Goal: Information Seeking & Learning: Learn about a topic

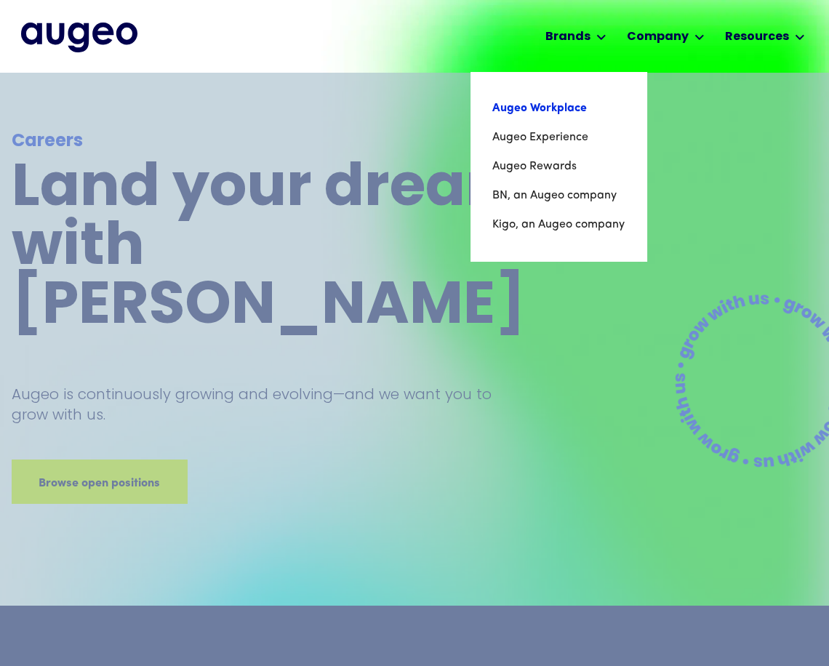
click at [566, 104] on link "Augeo Workplace" at bounding box center [558, 108] width 132 height 29
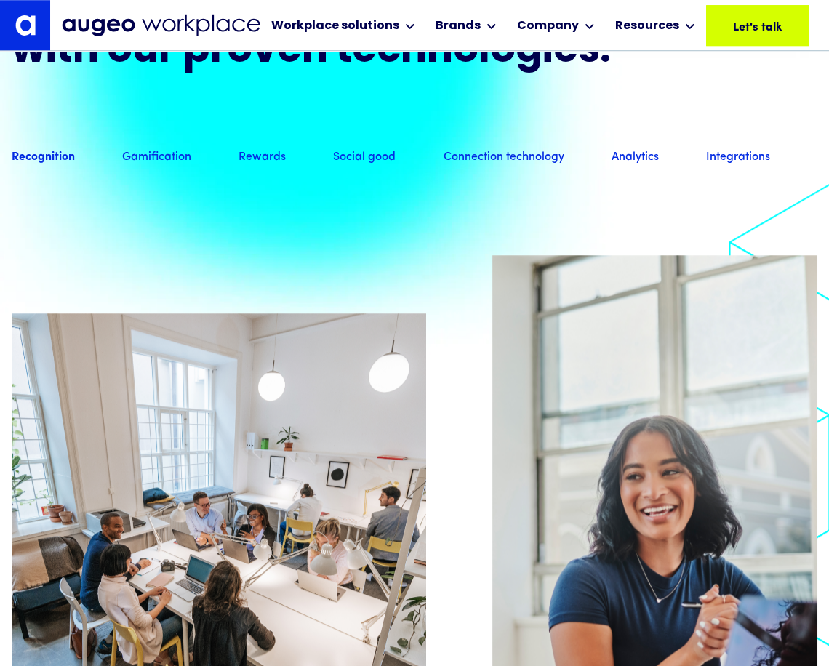
scroll to position [1193, 0]
click at [140, 167] on link "Gamification" at bounding box center [156, 159] width 69 height 16
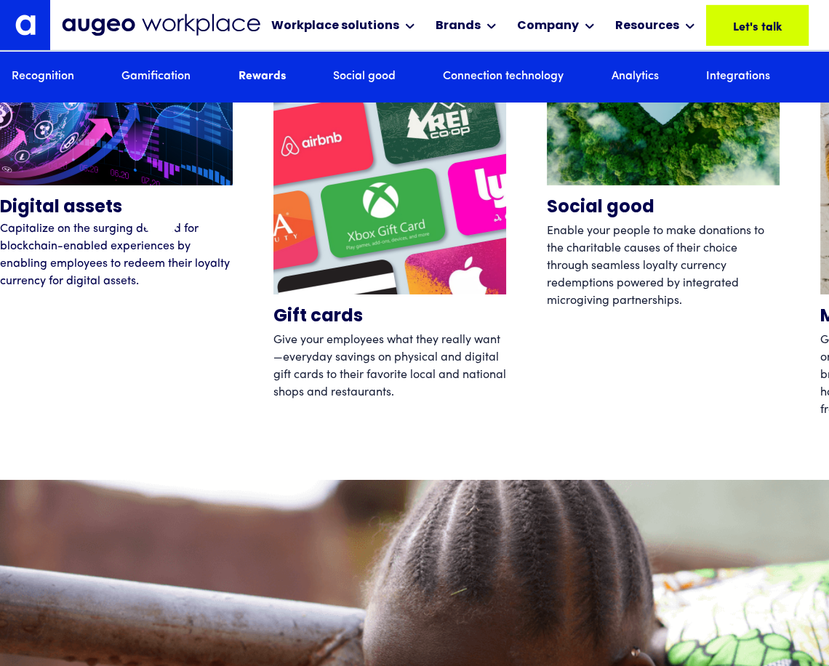
scroll to position [4595, 0]
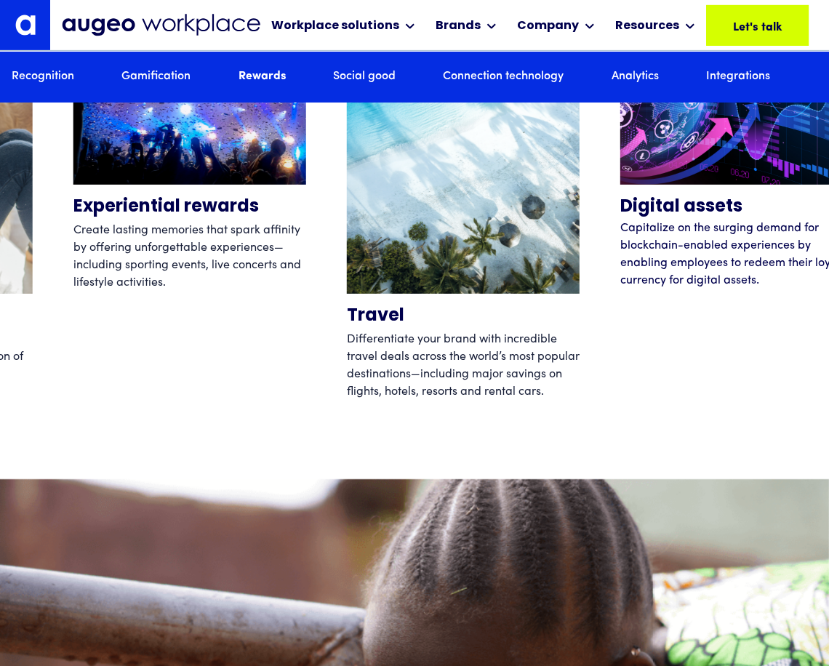
click at [746, 331] on div "Digital assets Capitalize on the surging demand for blockchain-enabled experien…" at bounding box center [736, 203] width 233 height 436
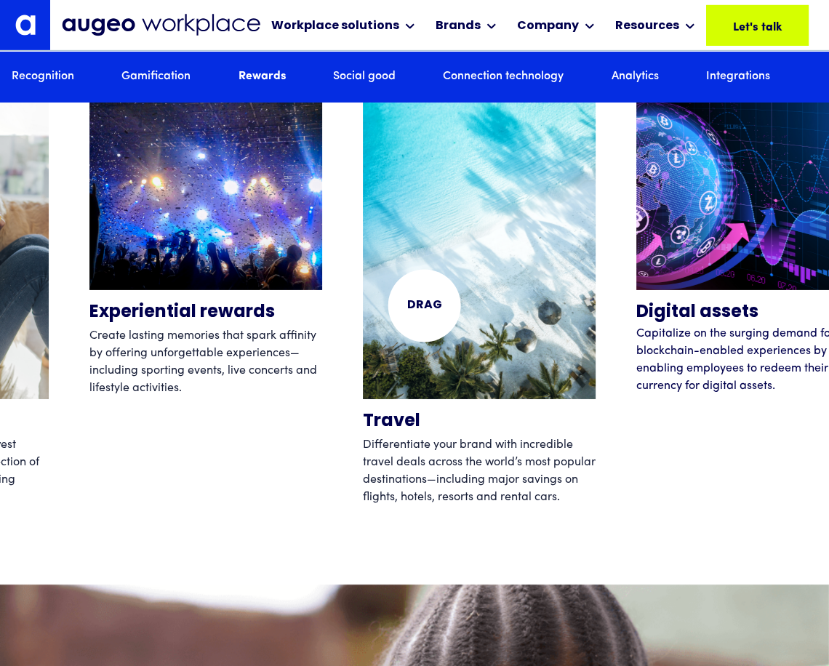
scroll to position [4489, 0]
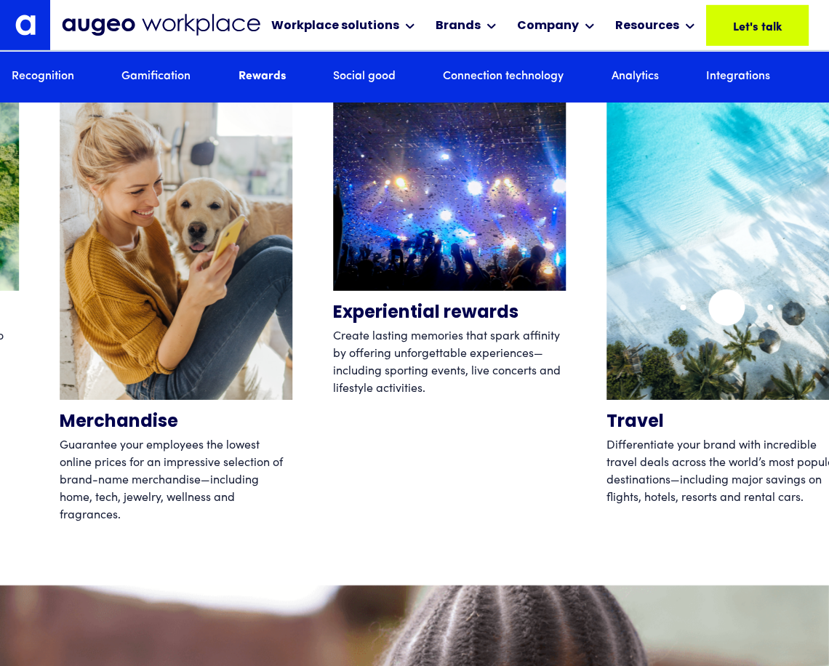
click at [726, 307] on img "12 / 12" at bounding box center [722, 245] width 233 height 309
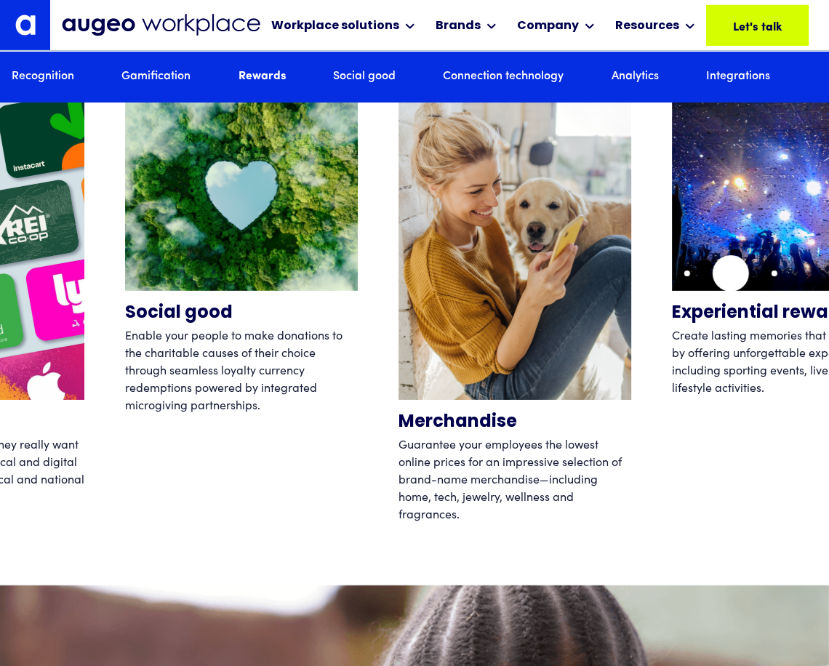
click at [731, 273] on img "11 / 12" at bounding box center [788, 191] width 233 height 200
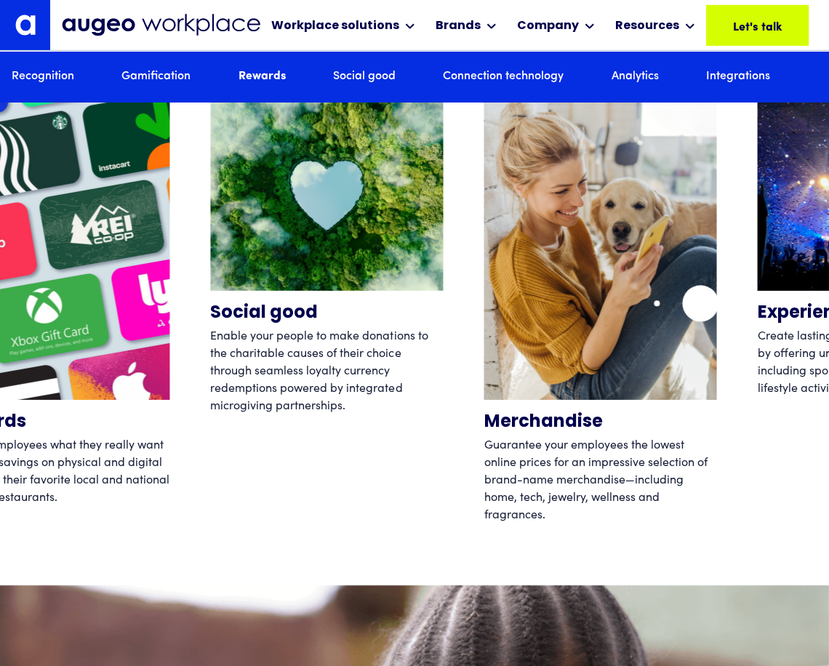
click at [700, 303] on img "10 / 12" at bounding box center [600, 245] width 233 height 309
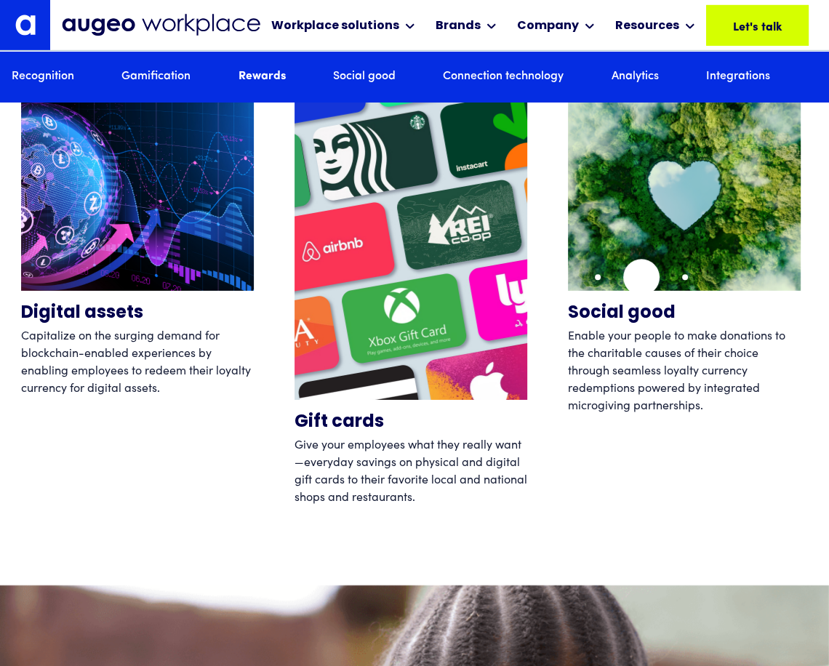
click at [641, 277] on img "9 / 12" at bounding box center [684, 191] width 233 height 200
click at [500, 78] on link "Connection technology" at bounding box center [503, 76] width 121 height 16
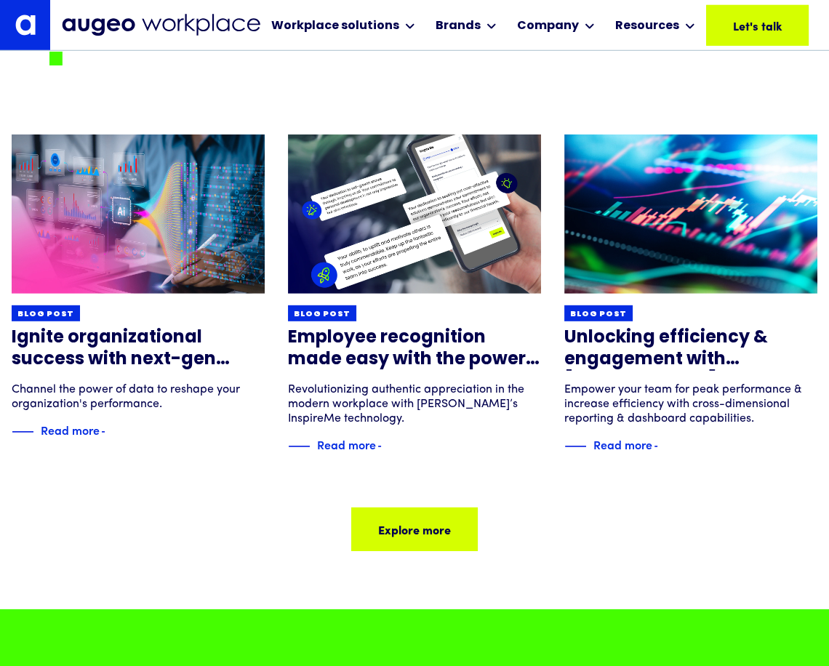
scroll to position [9344, 0]
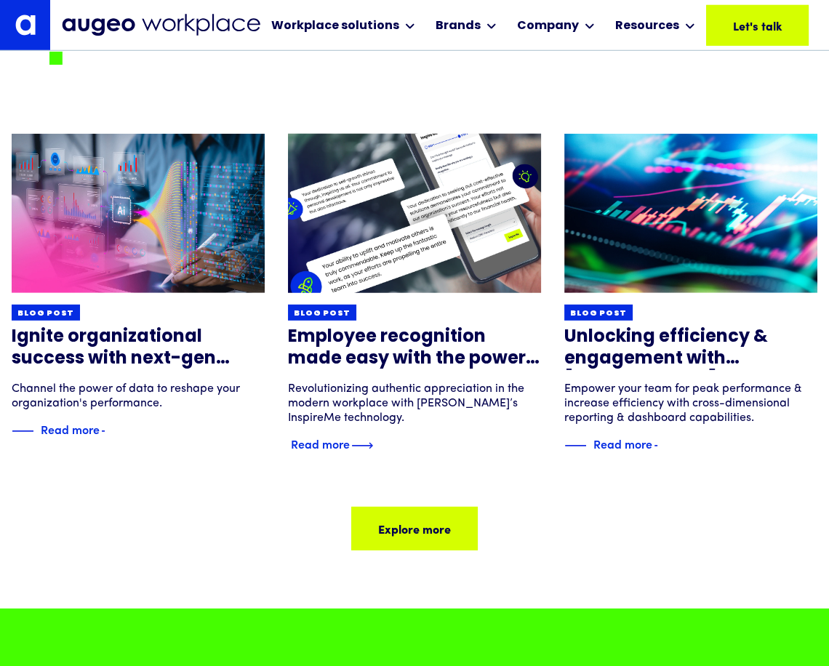
click at [337, 452] on div "Read more" at bounding box center [320, 443] width 59 height 17
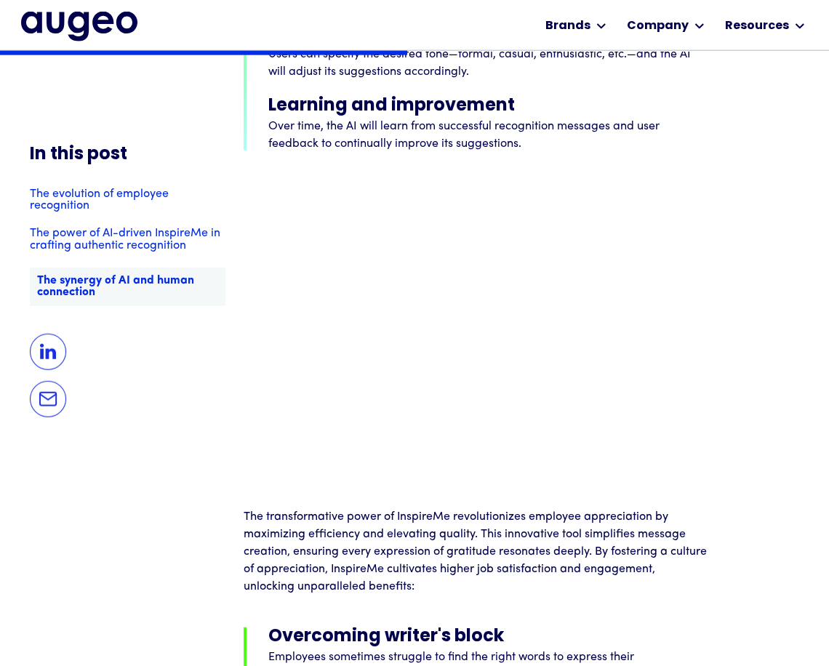
scroll to position [3481, 0]
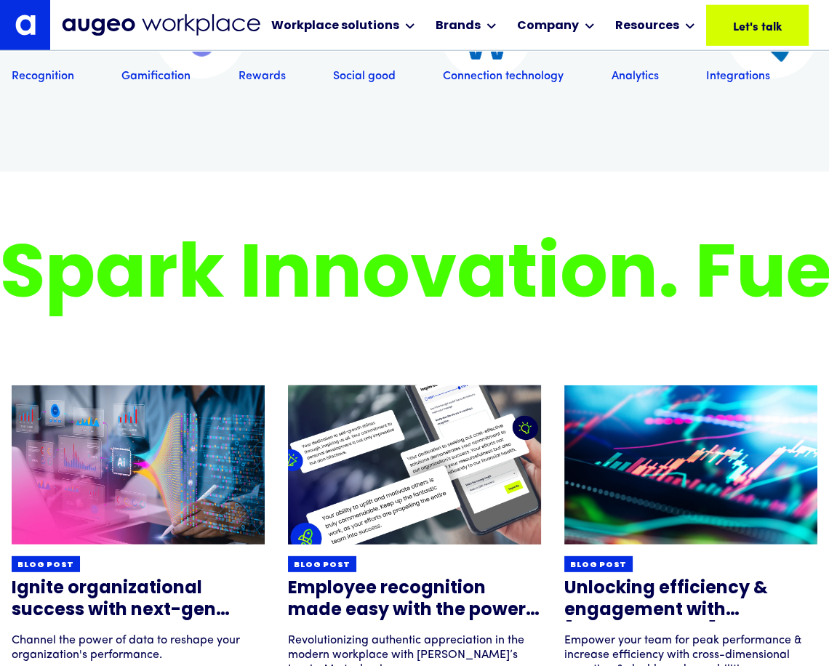
scroll to position [9144, 0]
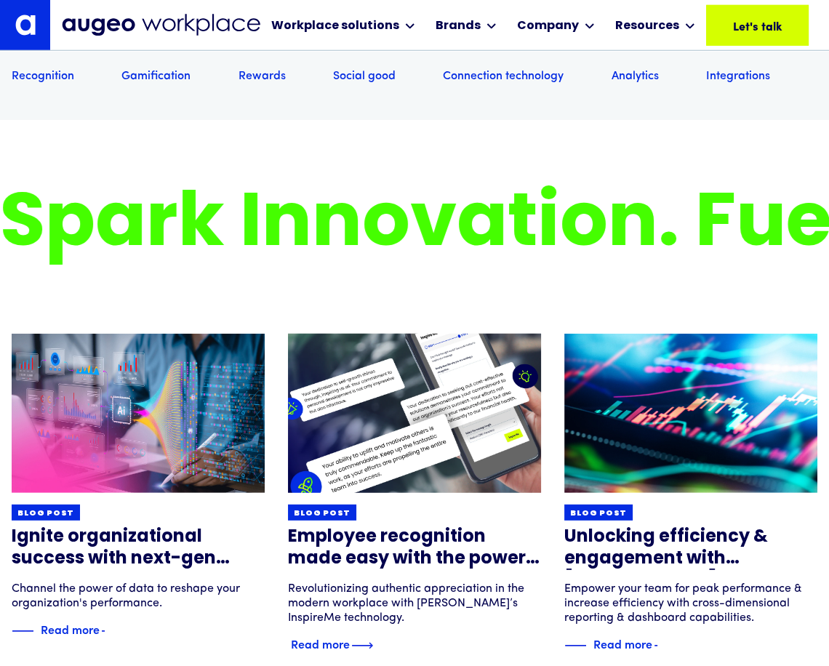
click at [374, 318] on img at bounding box center [414, 413] width 304 height 191
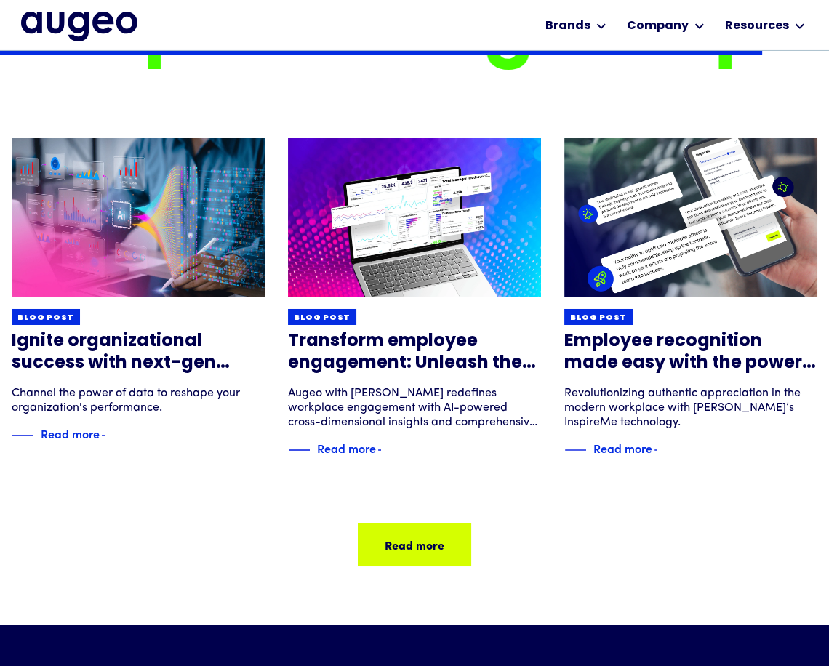
scroll to position [4915, 0]
